Goal: Task Accomplishment & Management: Manage account settings

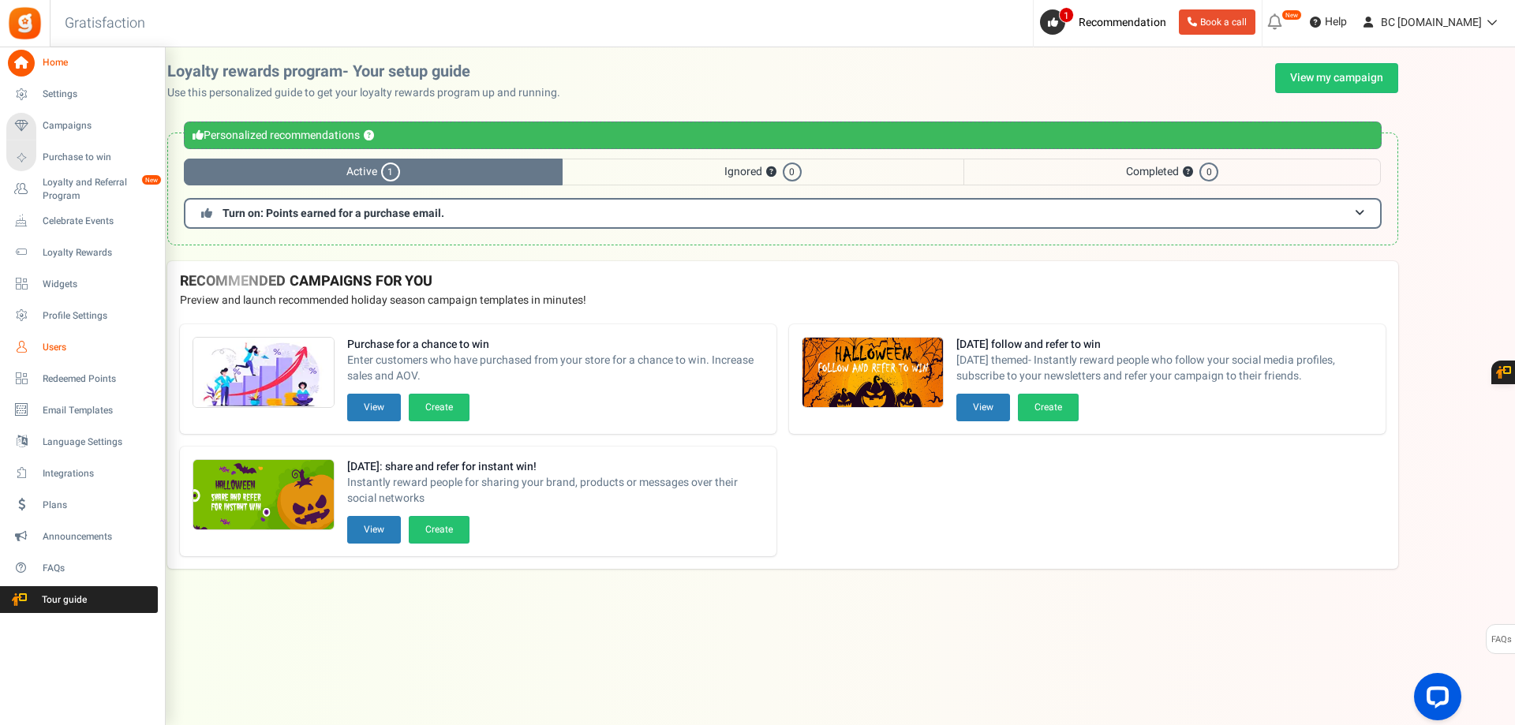
click at [27, 348] on icon at bounding box center [21, 347] width 27 height 27
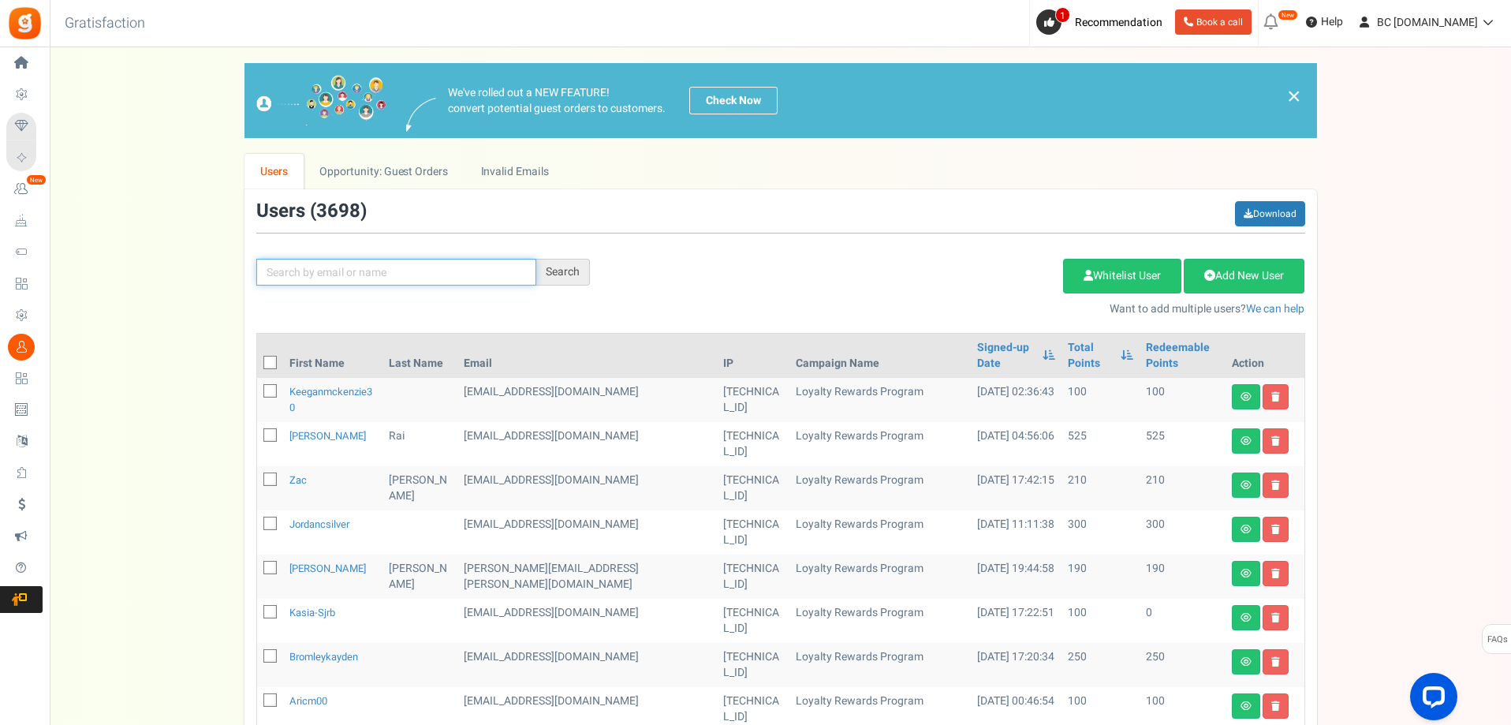
click at [437, 268] on input "text" at bounding box center [396, 272] width 280 height 27
paste input "[EMAIL_ADDRESS][DOMAIN_NAME]"
type input "[EMAIL_ADDRESS][DOMAIN_NAME]"
click at [559, 272] on div "Search" at bounding box center [563, 272] width 54 height 27
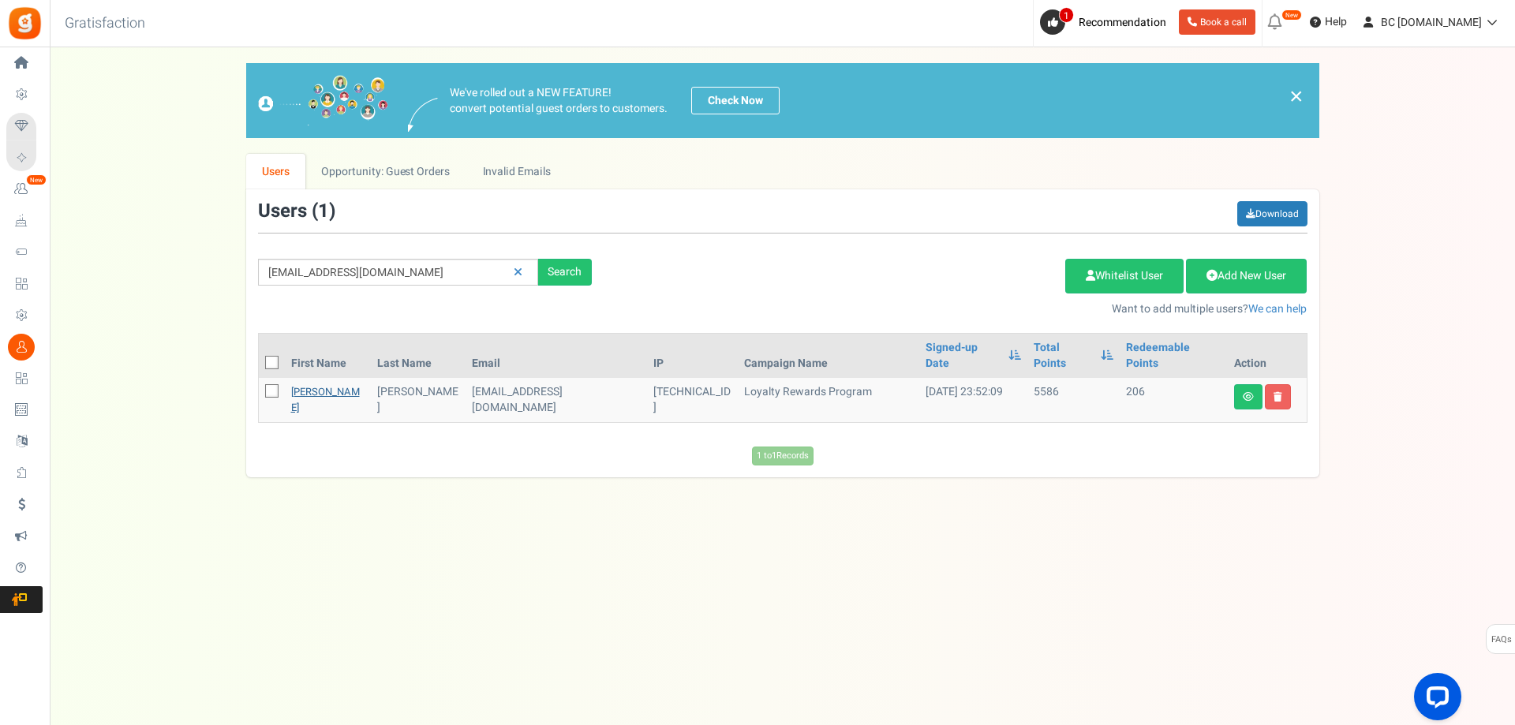
click at [317, 384] on link "[PERSON_NAME]" at bounding box center [325, 399] width 69 height 31
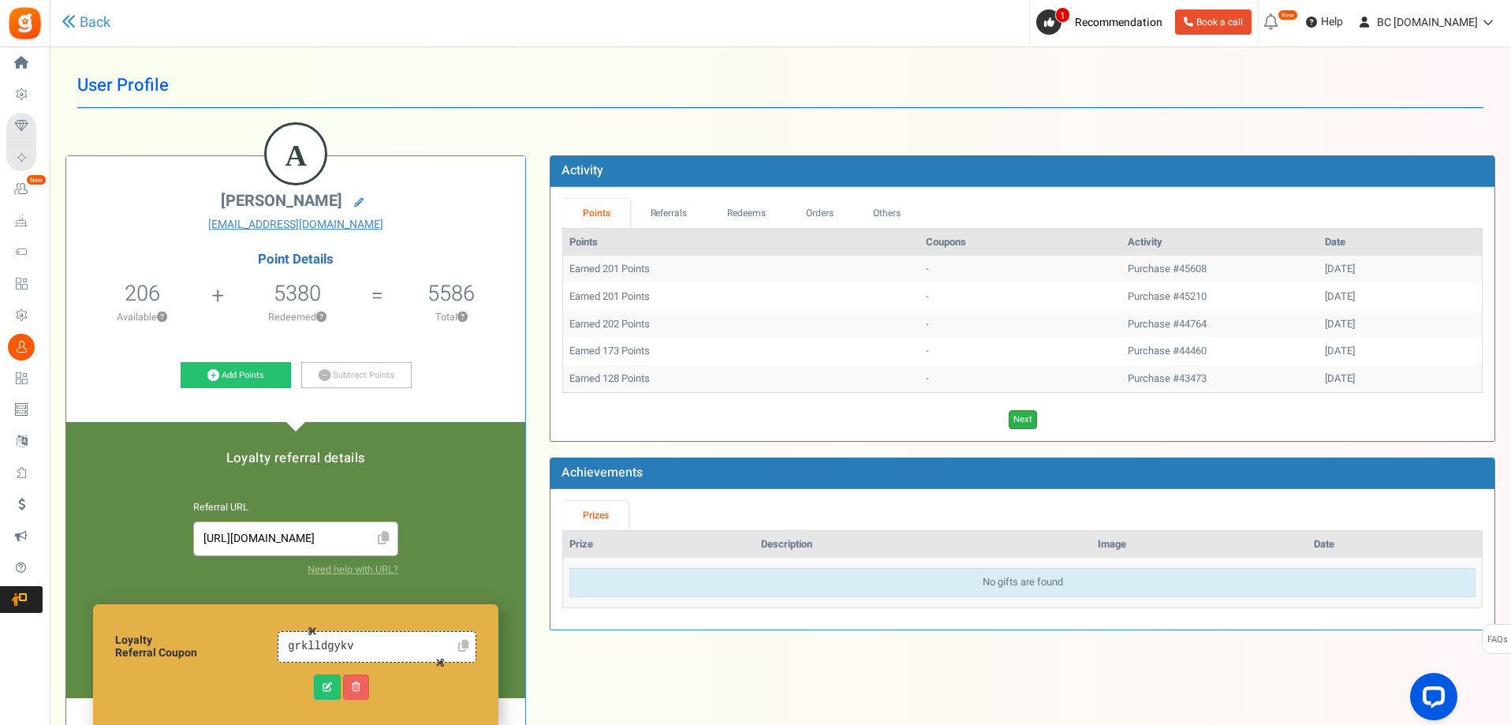
click at [1025, 422] on link "Next" at bounding box center [1023, 419] width 28 height 19
click at [1025, 422] on link "Previous" at bounding box center [1007, 419] width 43 height 19
click at [1025, 422] on link "Next" at bounding box center [1023, 419] width 28 height 19
click at [1025, 422] on link "Previous" at bounding box center [1007, 419] width 43 height 19
click at [1025, 422] on link "Next" at bounding box center [1023, 419] width 28 height 19
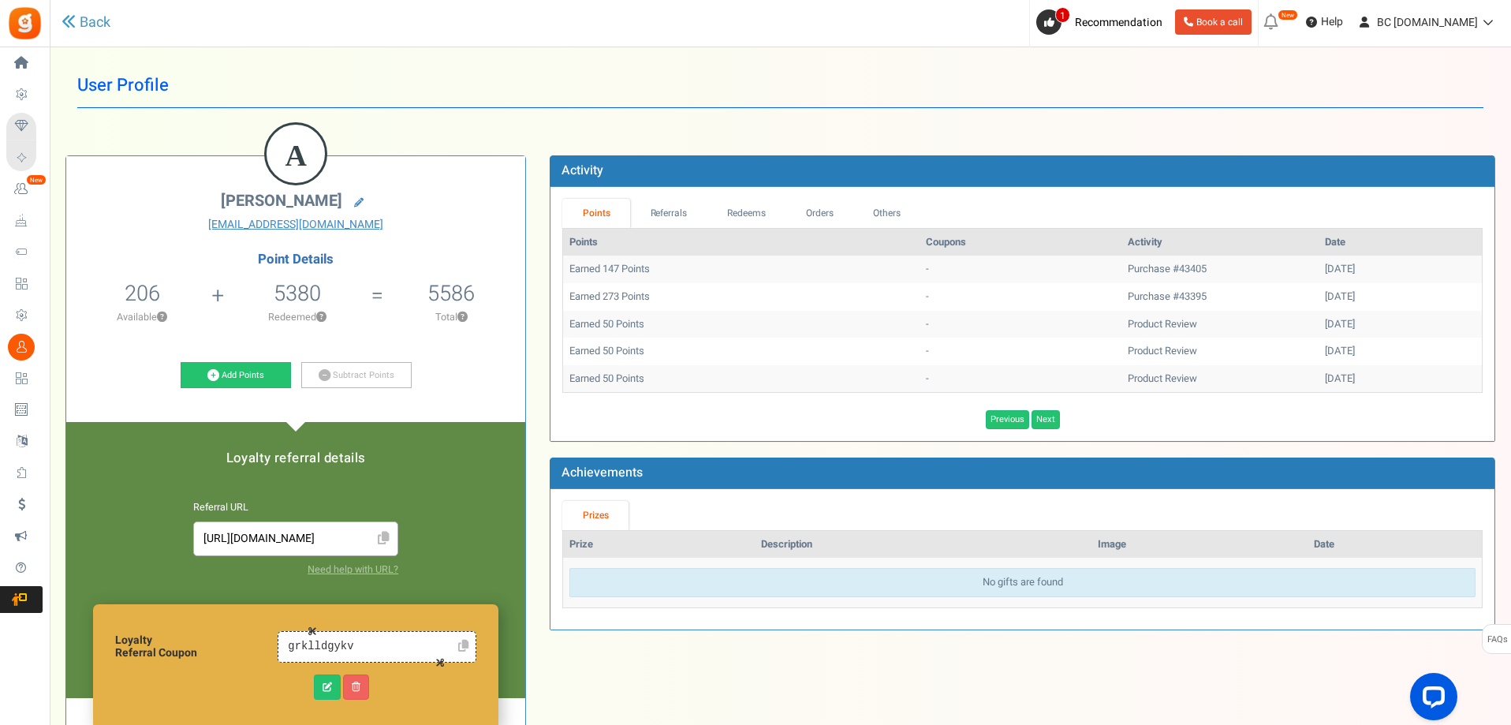
click at [1029, 402] on div "Previous Next Loading..." at bounding box center [1023, 415] width 944 height 27
click at [1033, 417] on link "Next" at bounding box center [1046, 419] width 28 height 19
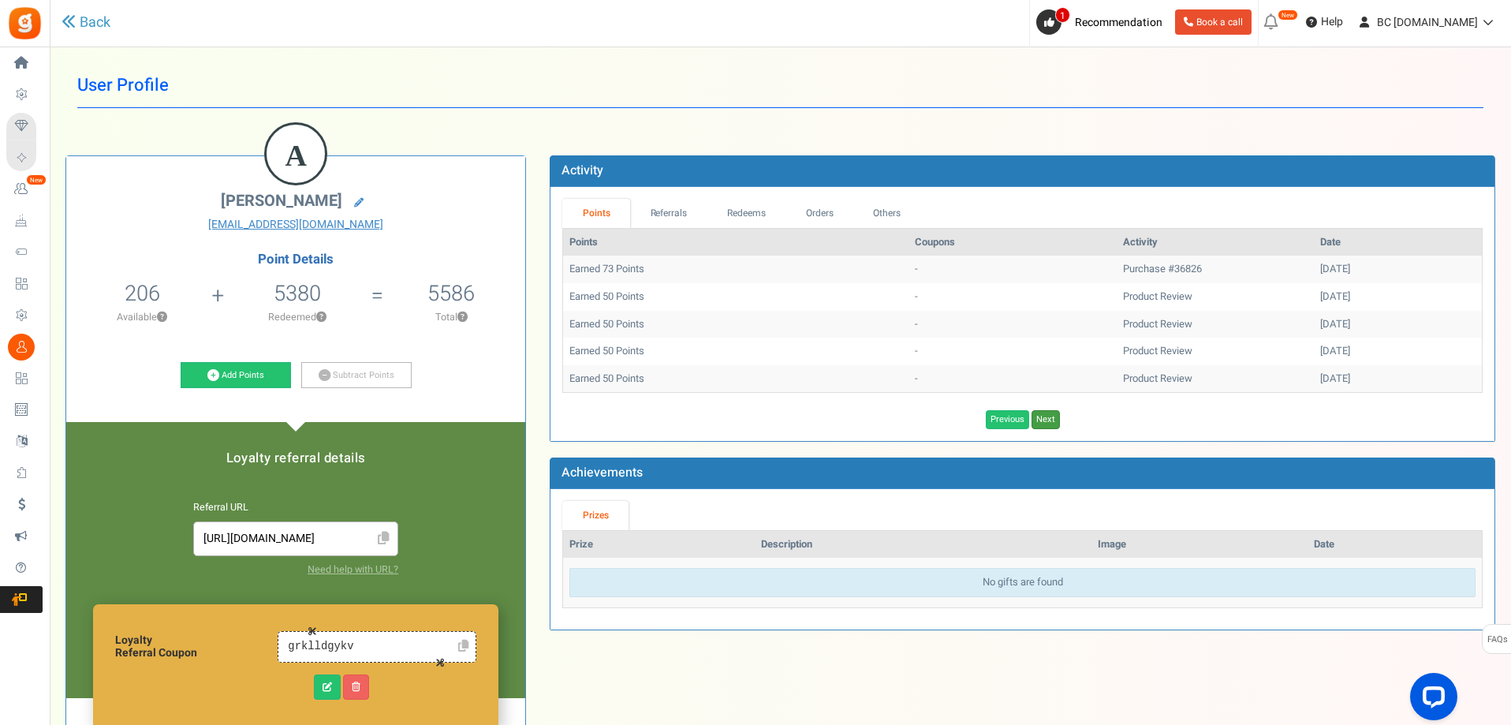
click at [1033, 417] on link "Next" at bounding box center [1046, 419] width 28 height 19
click at [1034, 417] on link "Next" at bounding box center [1046, 419] width 28 height 19
click at [1035, 417] on link "Next" at bounding box center [1046, 419] width 28 height 19
click at [1036, 417] on link "Next" at bounding box center [1046, 419] width 28 height 19
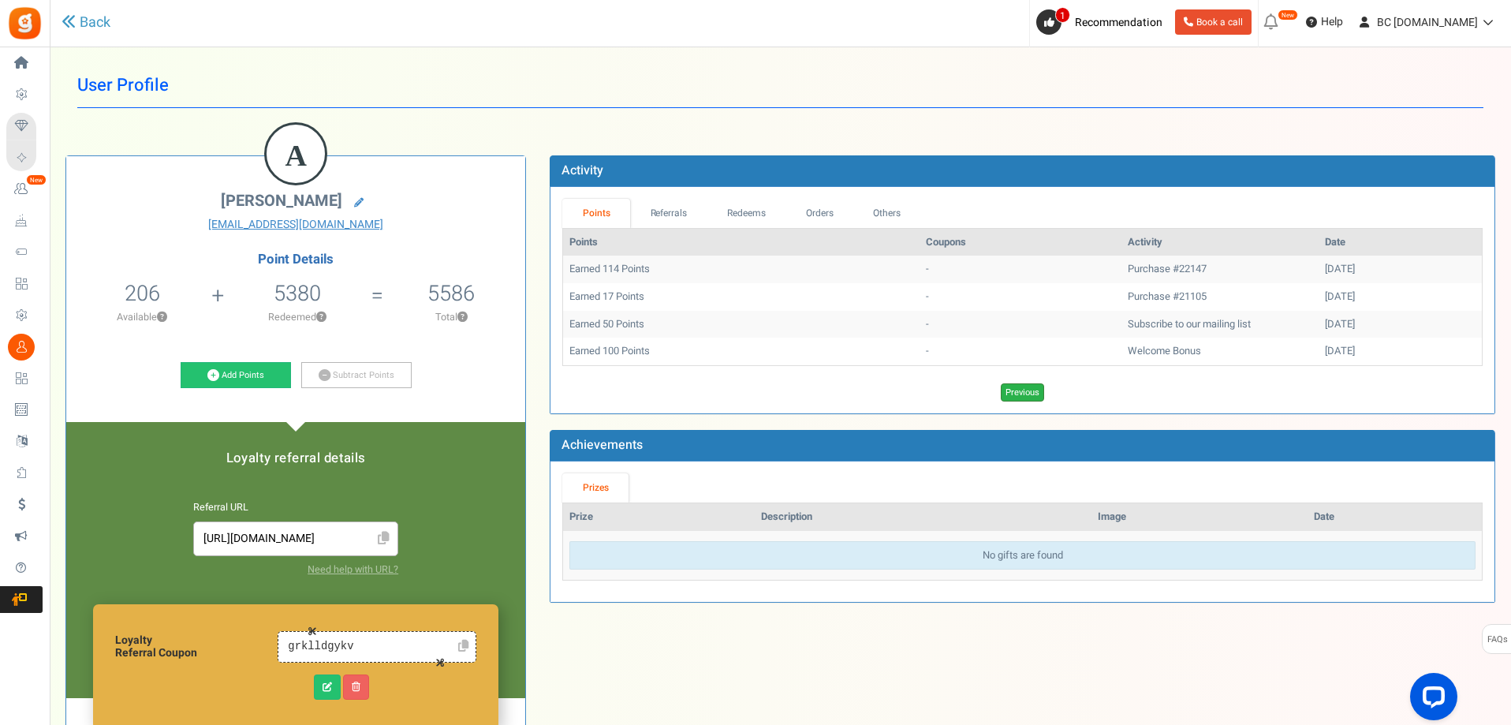
click at [1020, 394] on link "Previous" at bounding box center [1022, 392] width 43 height 19
